Goal: Check status: Verify the current state of an ongoing process or item

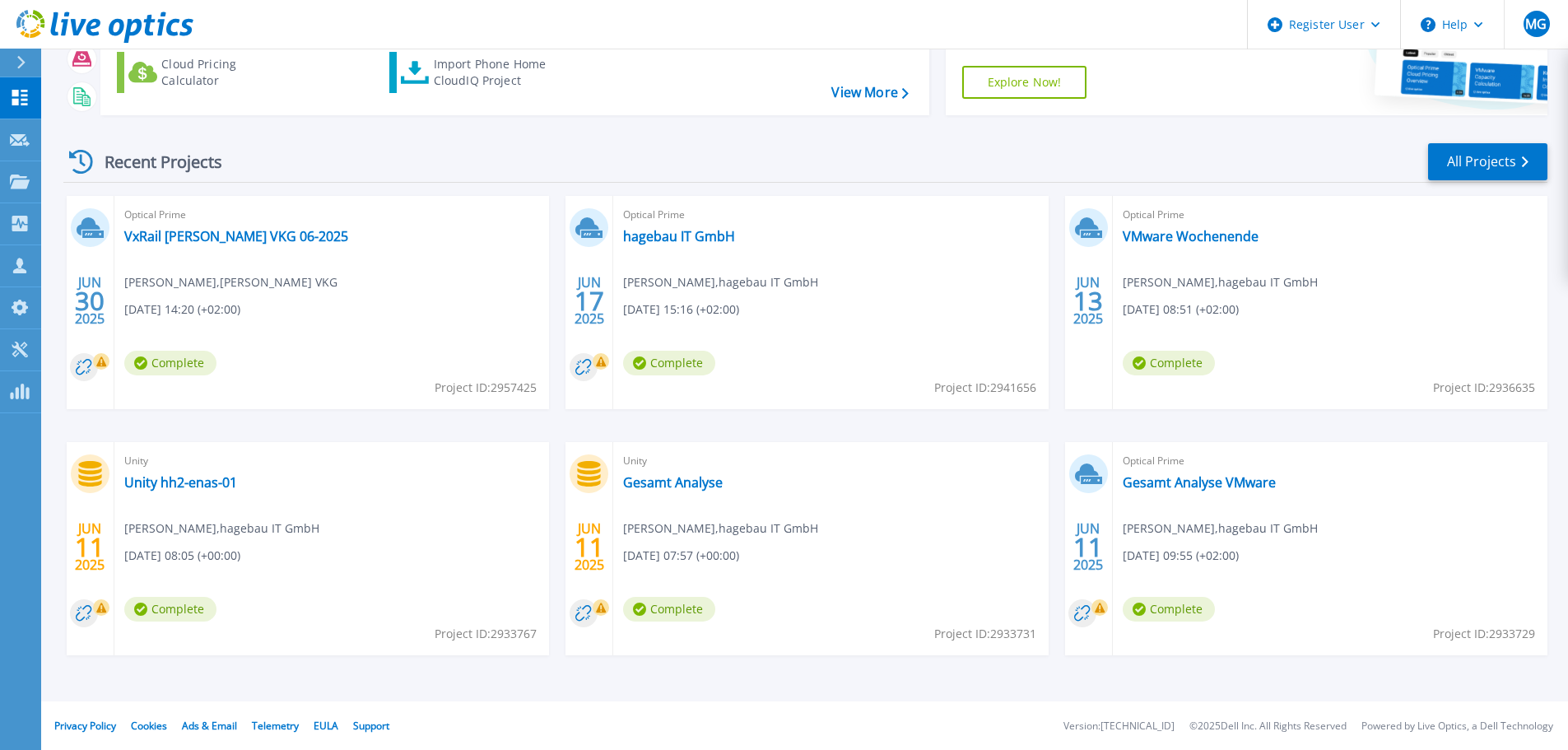
scroll to position [162, 0]
click at [675, 231] on link "hagebau IT GmbH" at bounding box center [679, 235] width 112 height 16
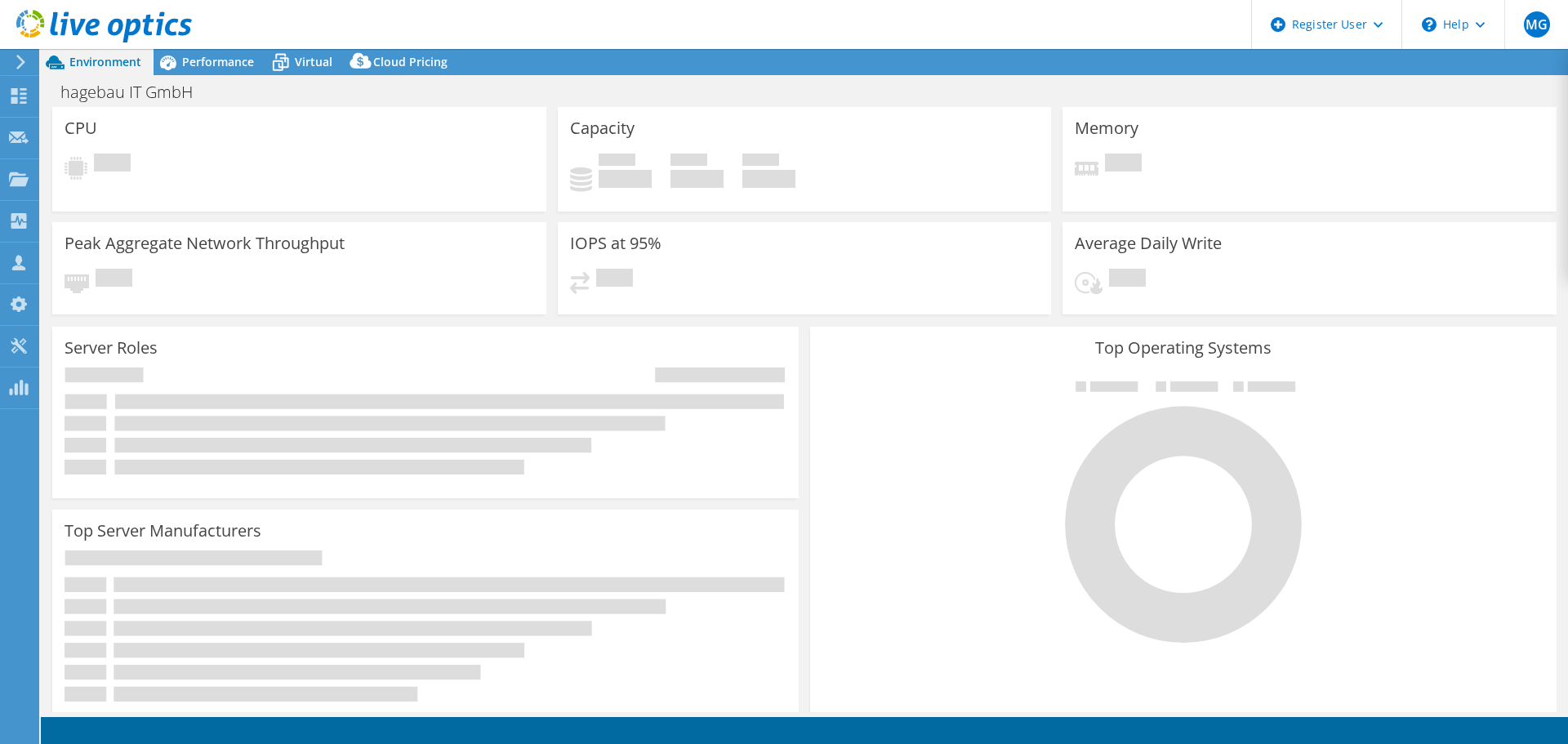
select select "USD"
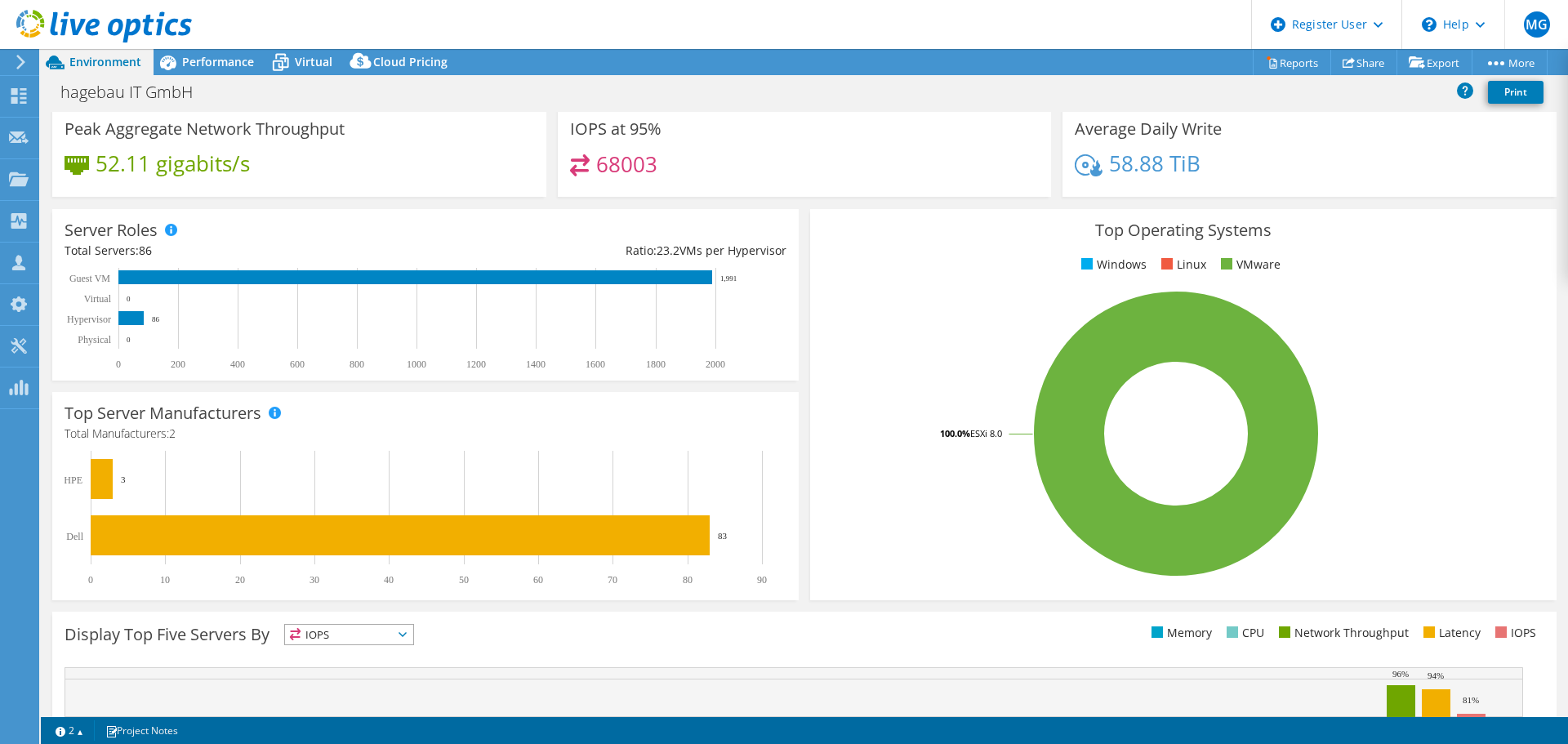
scroll to position [346, 0]
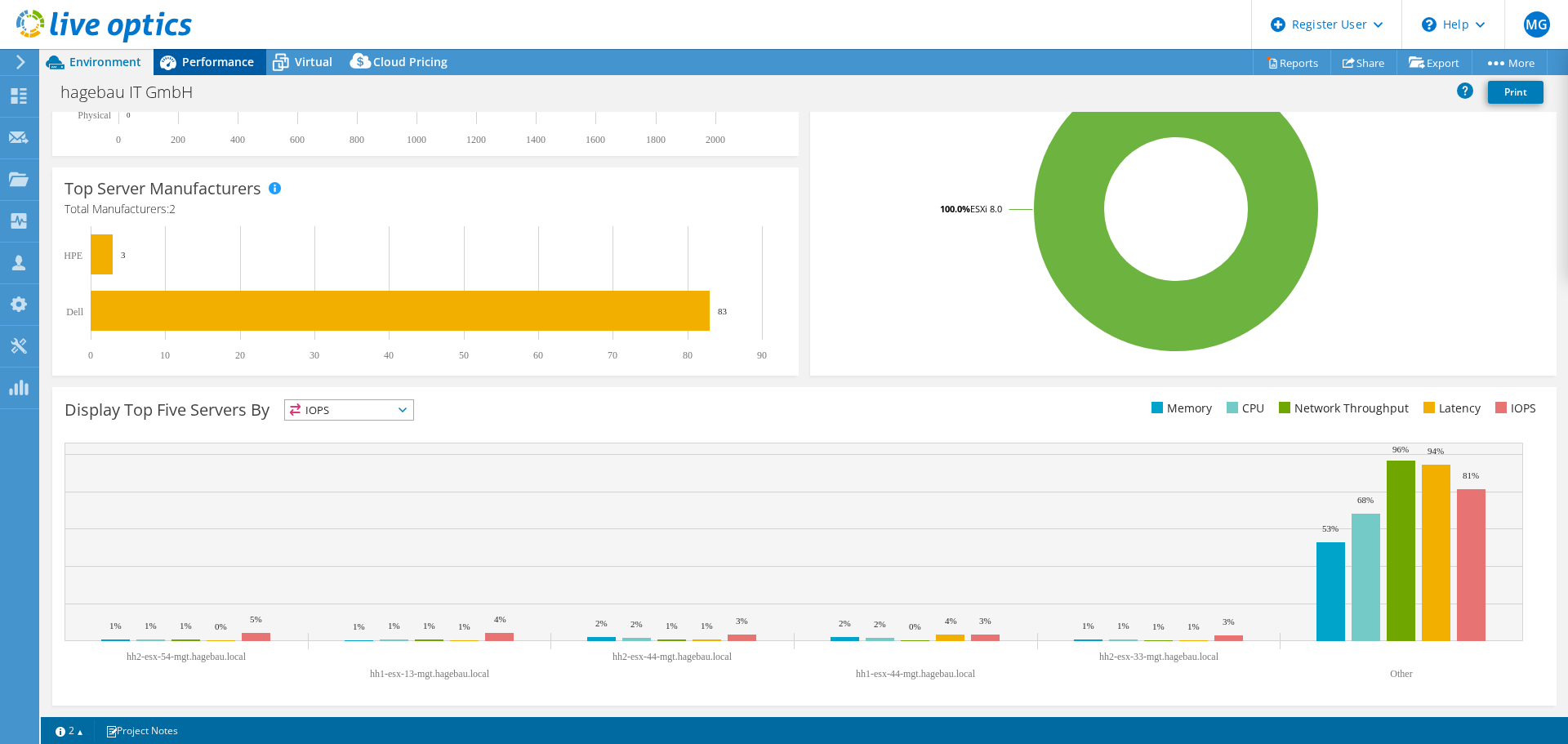
click at [195, 62] on span "Performance" at bounding box center [218, 61] width 72 height 15
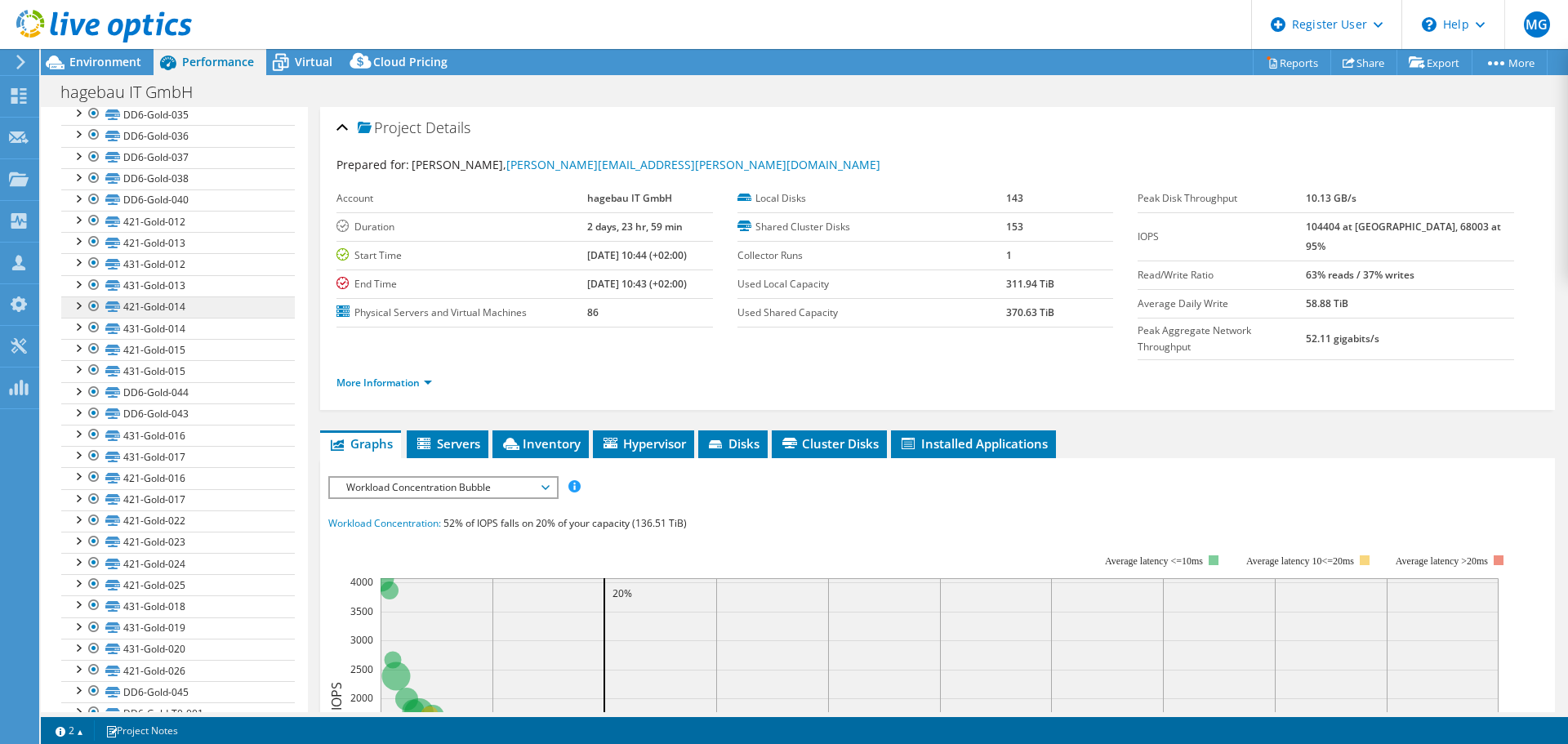
scroll to position [2122, 0]
click at [157, 232] on link "421-Gold-012" at bounding box center [178, 222] width 233 height 22
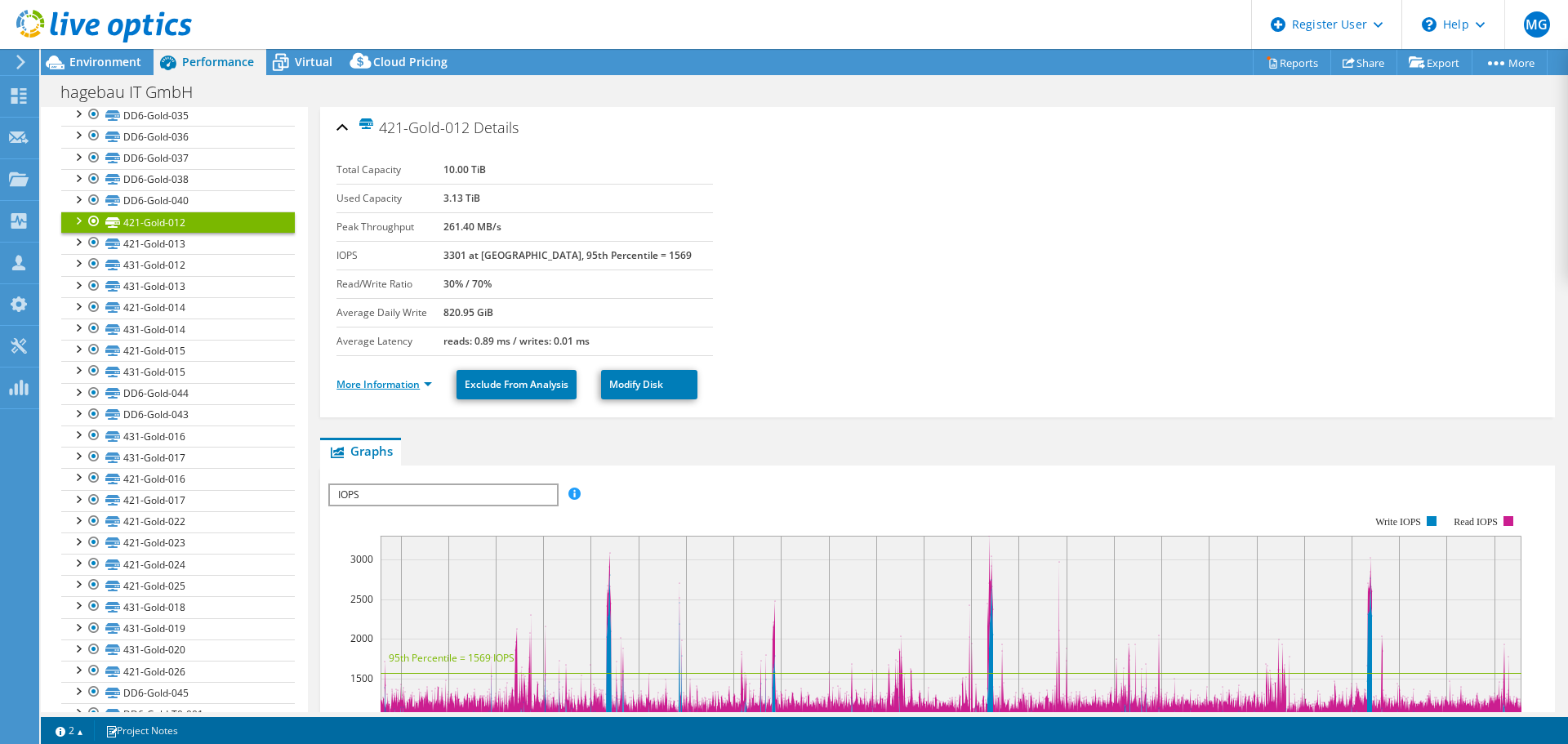
click at [378, 385] on link "More Information" at bounding box center [385, 384] width 96 height 14
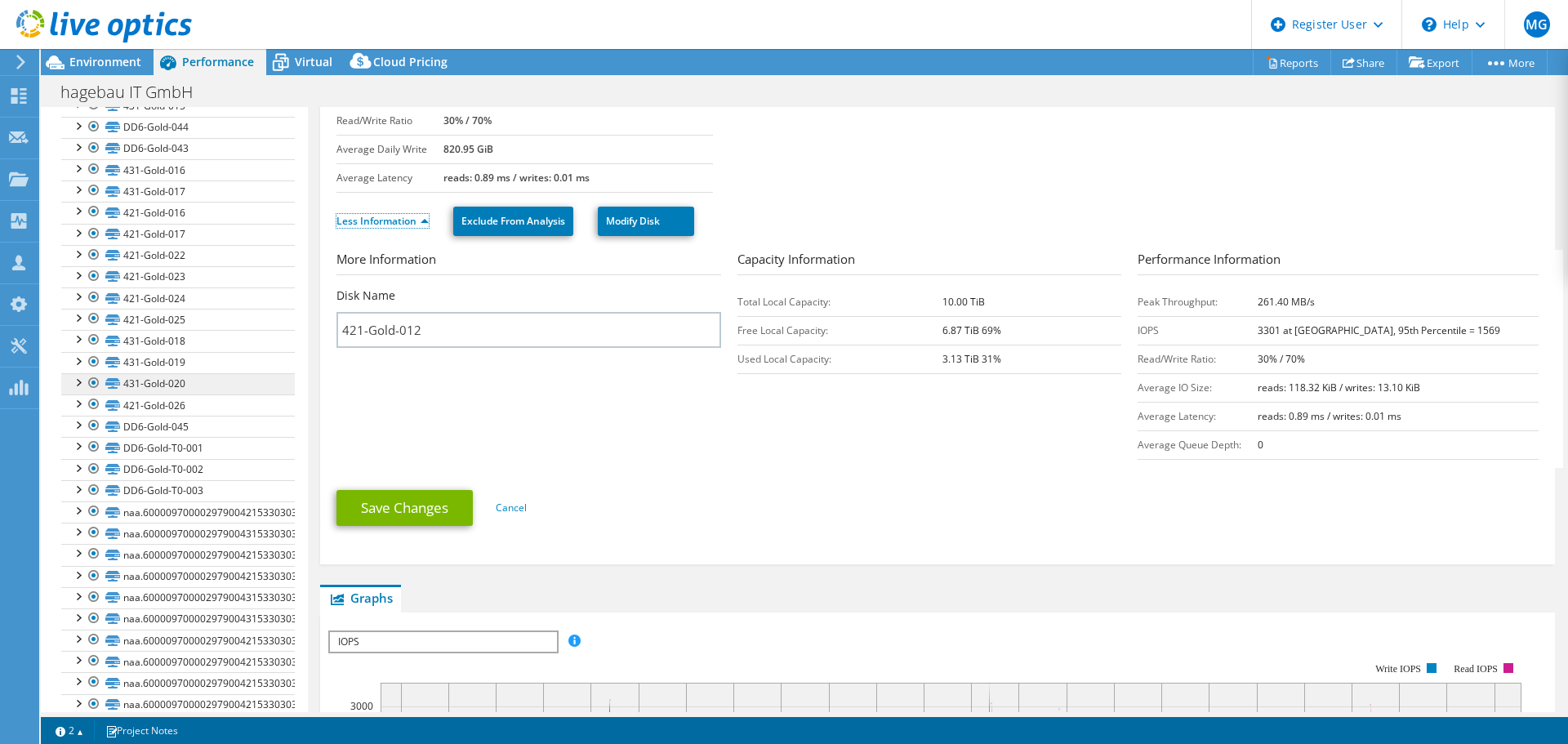
scroll to position [2141, 0]
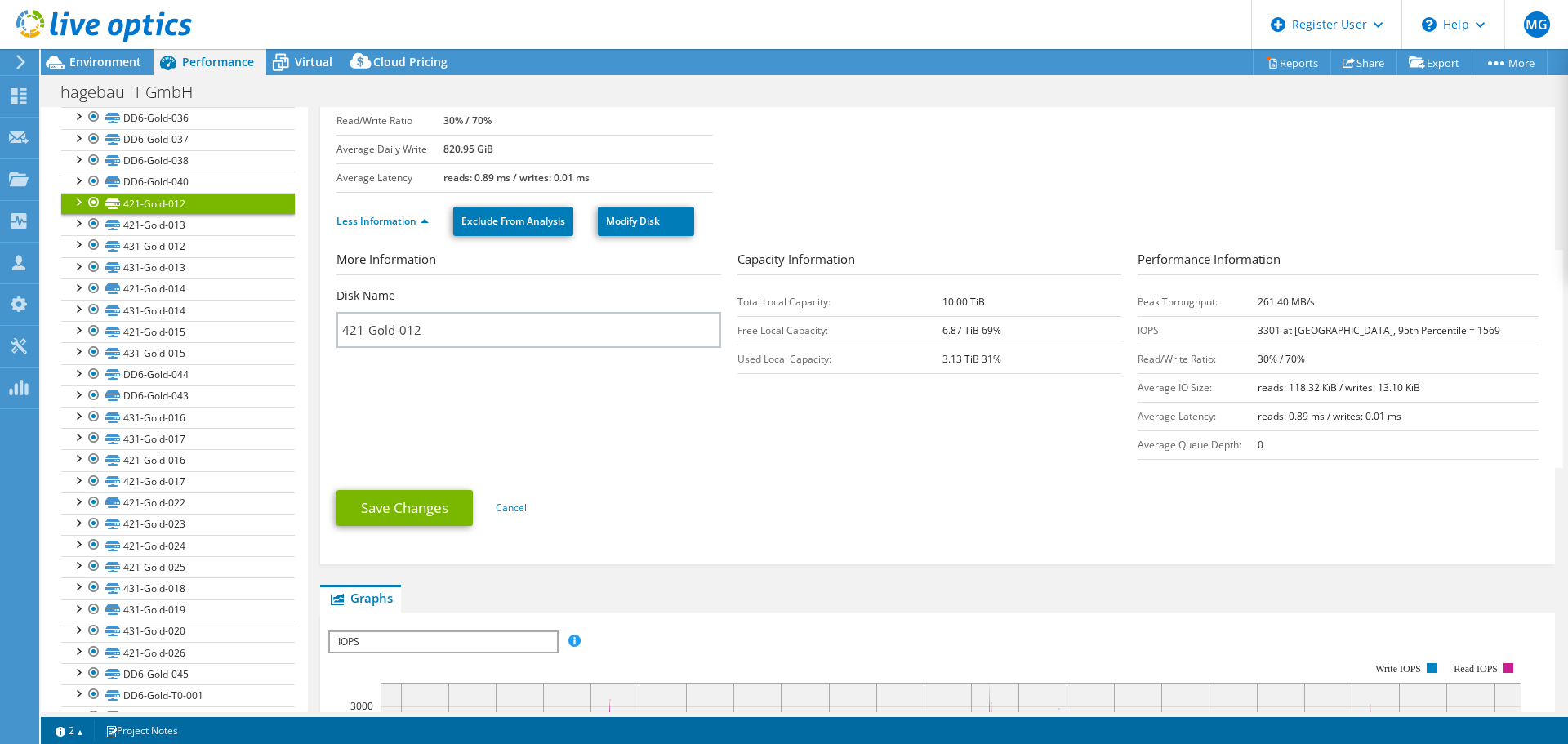
click at [75, 209] on div at bounding box center [77, 200] width 16 height 16
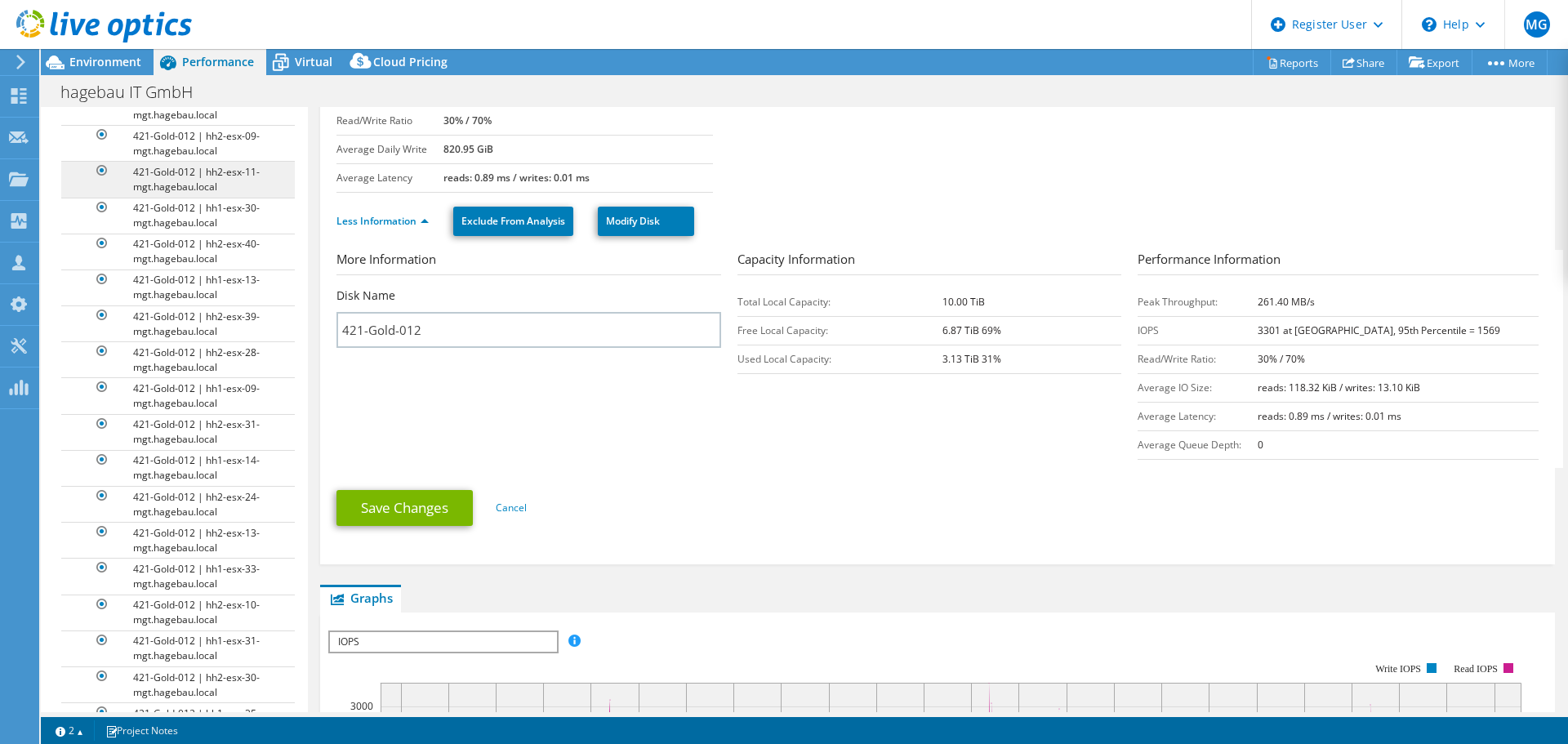
scroll to position [2631, 0]
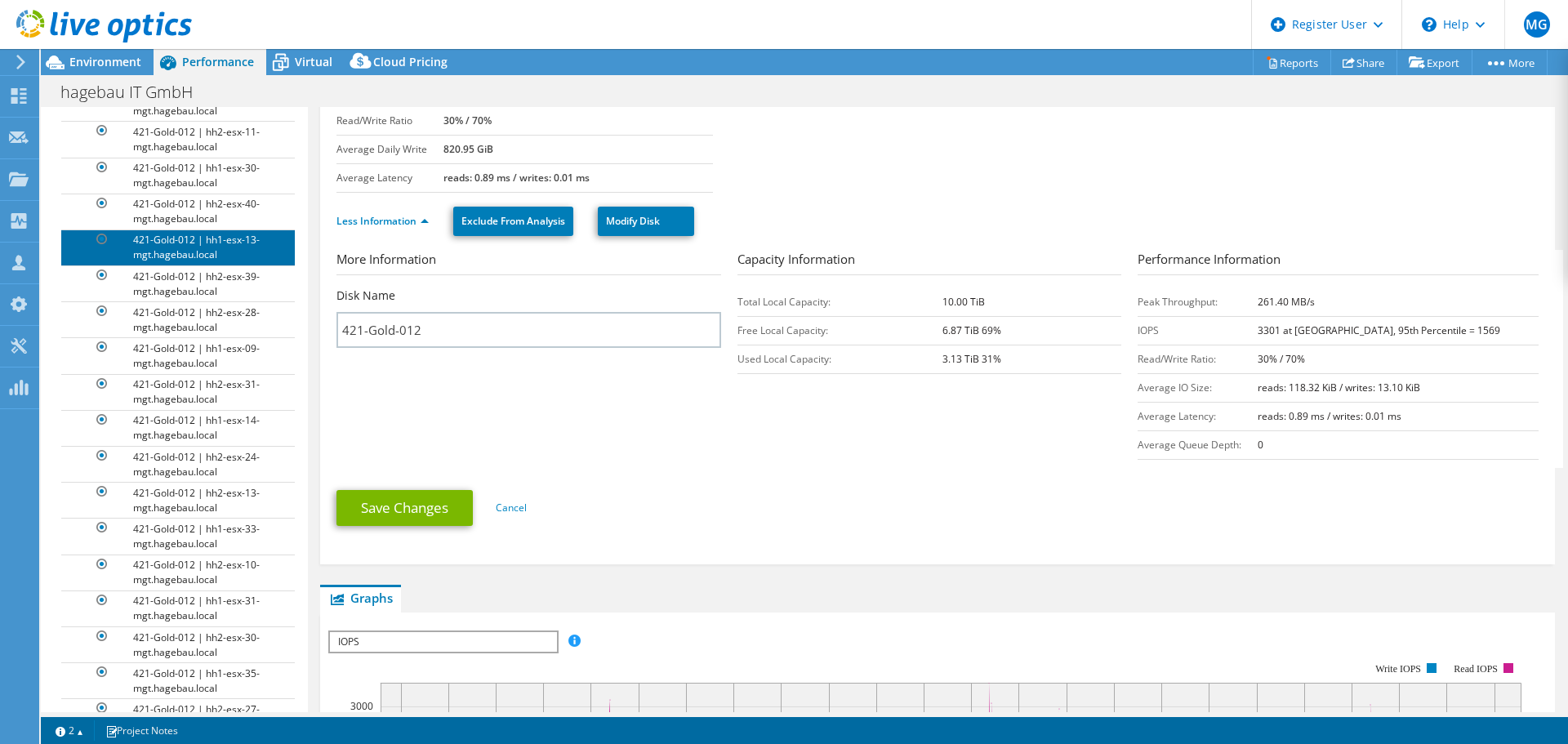
click at [191, 265] on link "421-Gold-012 | hh1-esx-13-mgt.hagebau.local" at bounding box center [178, 247] width 233 height 36
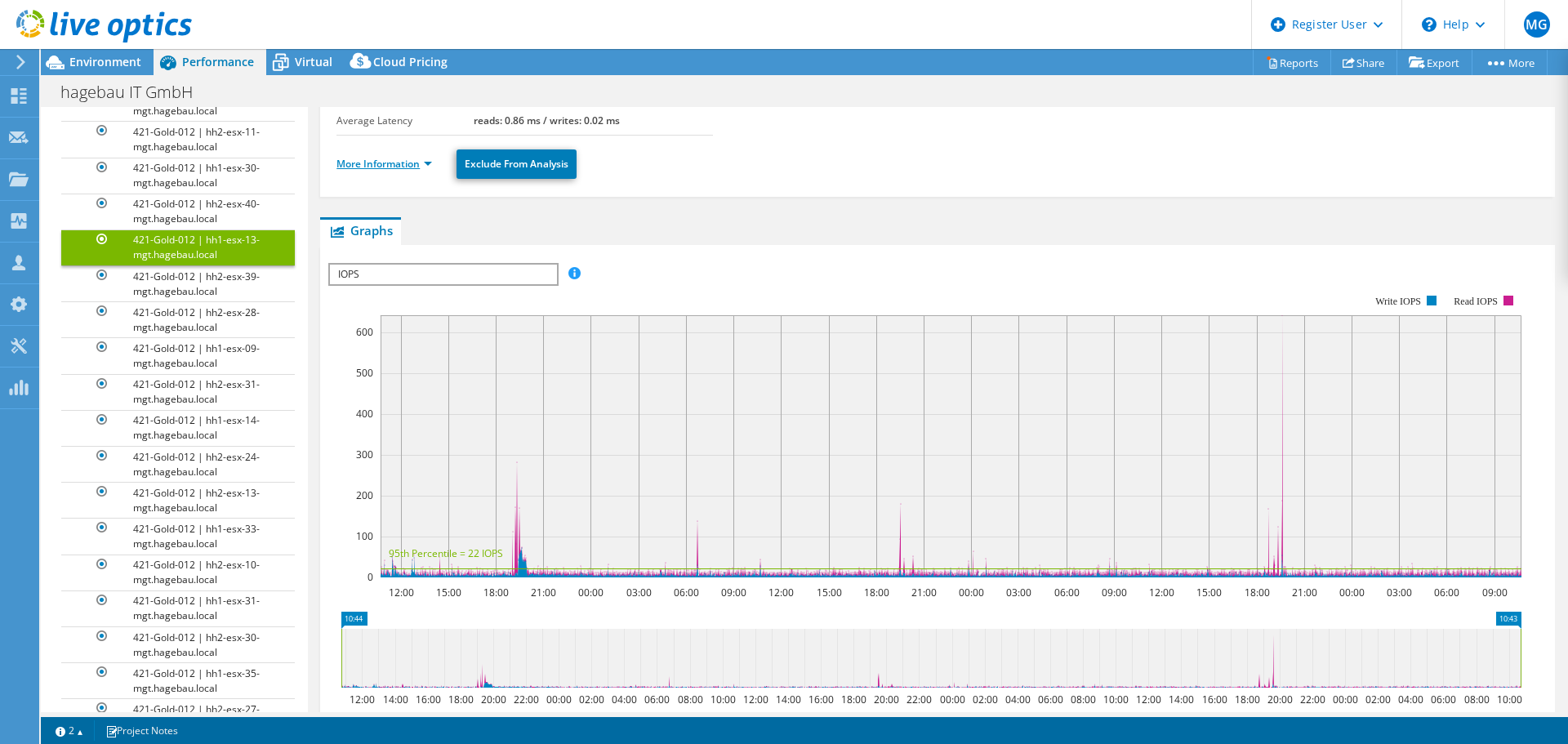
click at [408, 164] on link "More Information" at bounding box center [385, 164] width 96 height 14
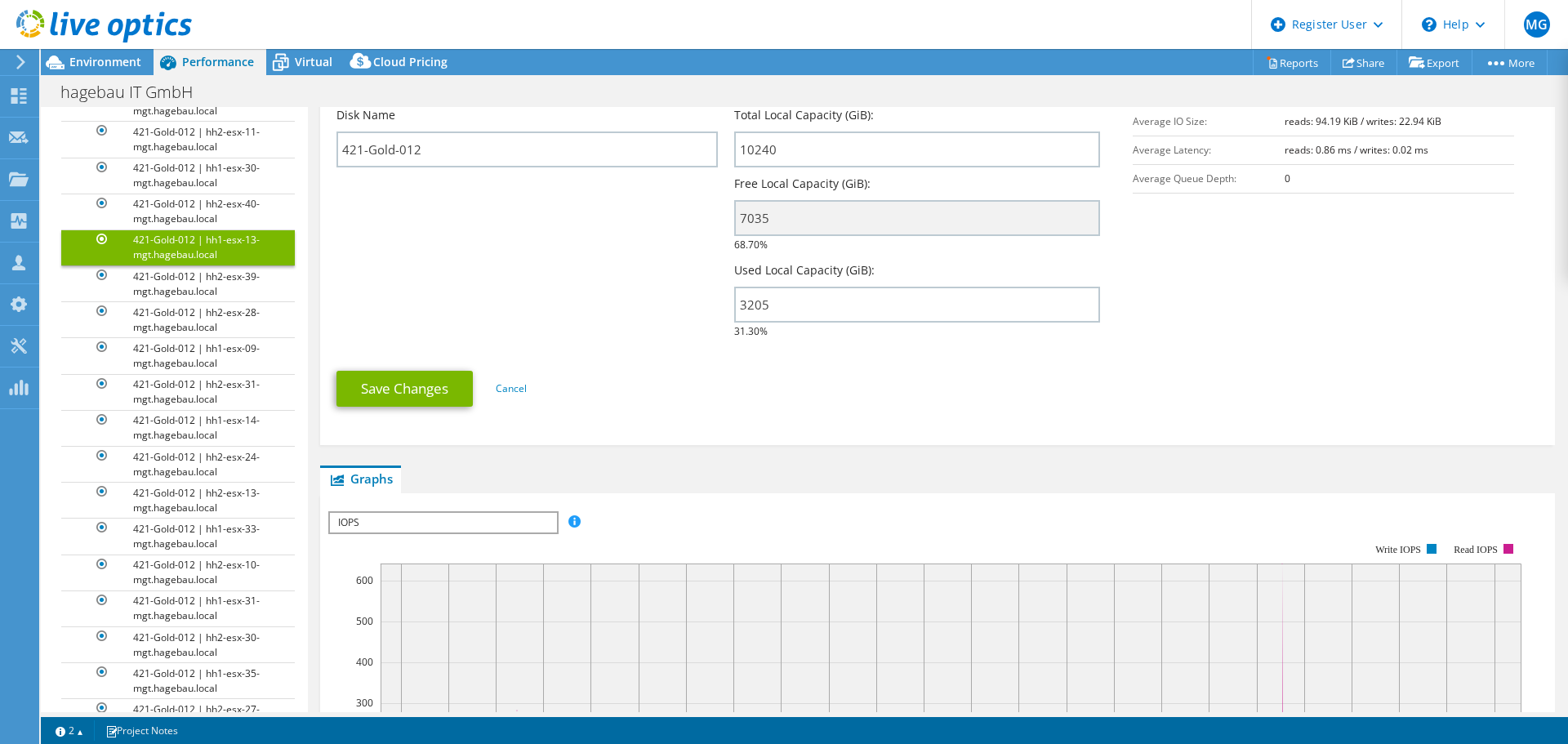
scroll to position [164, 0]
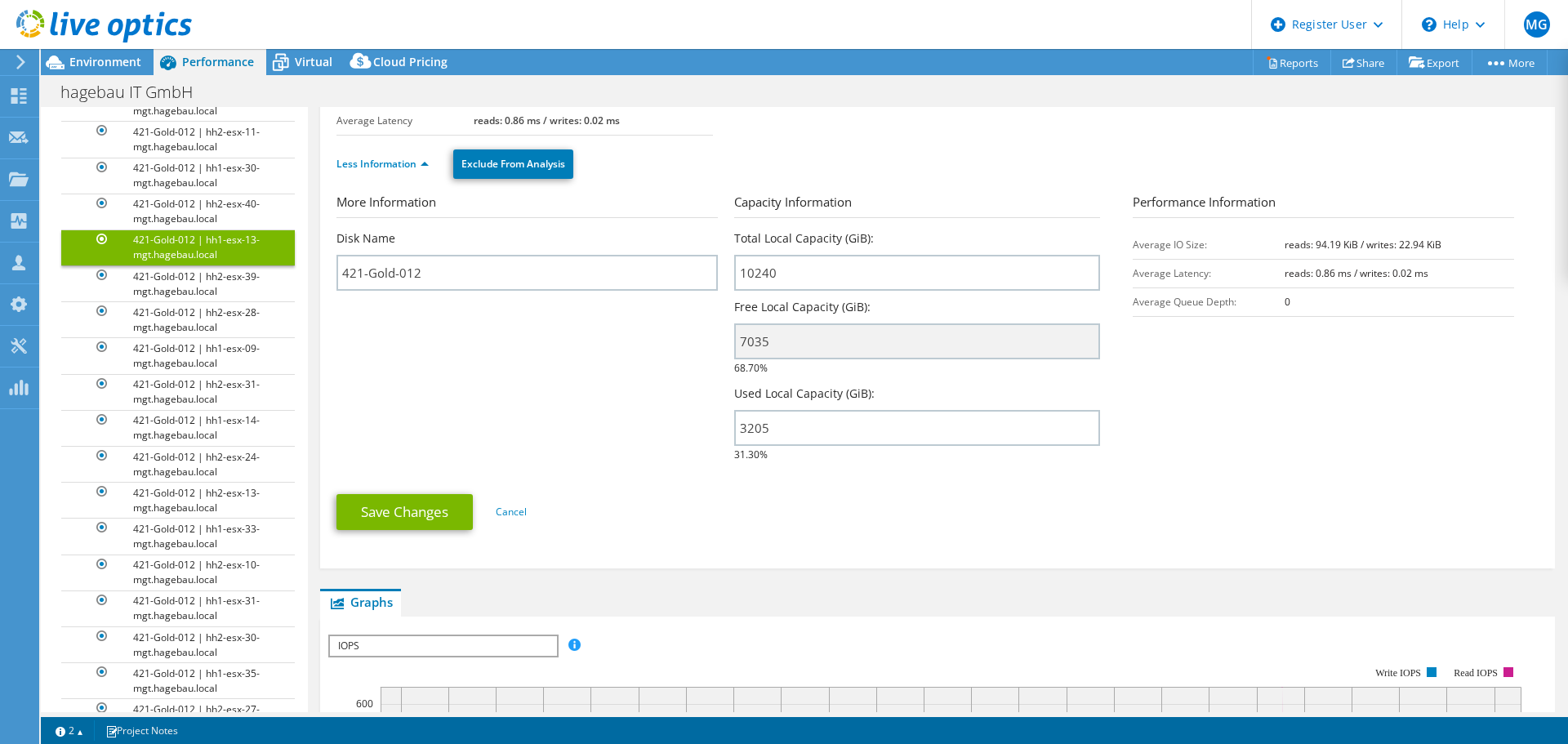
click at [680, 483] on div "Save Changes Cancel" at bounding box center [937, 512] width 1202 height 64
